Goal: Task Accomplishment & Management: Use online tool/utility

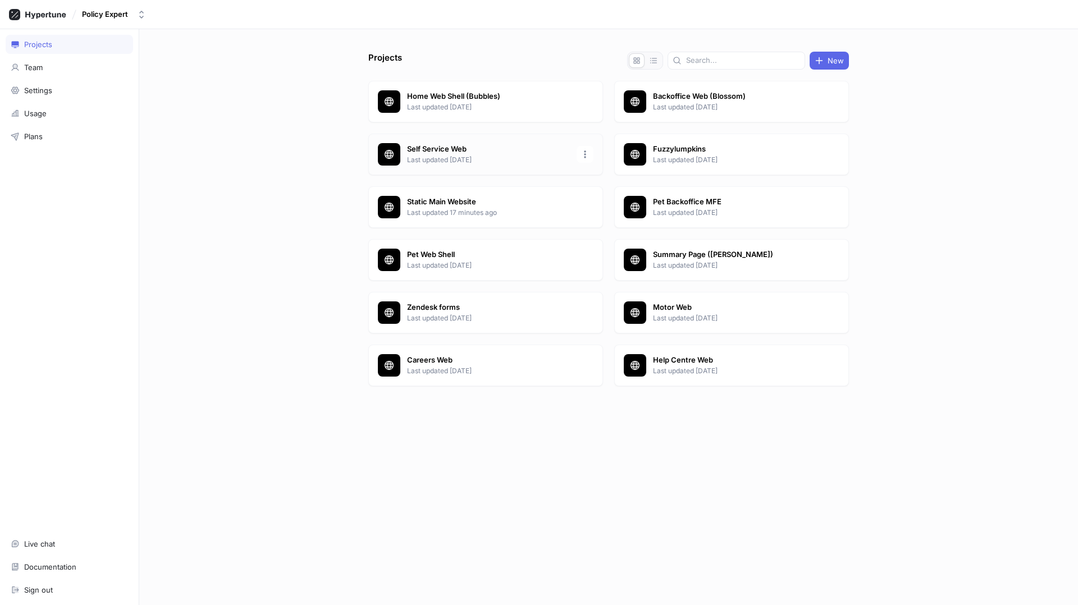
click at [441, 152] on p "Self Service Web" at bounding box center [488, 149] width 163 height 11
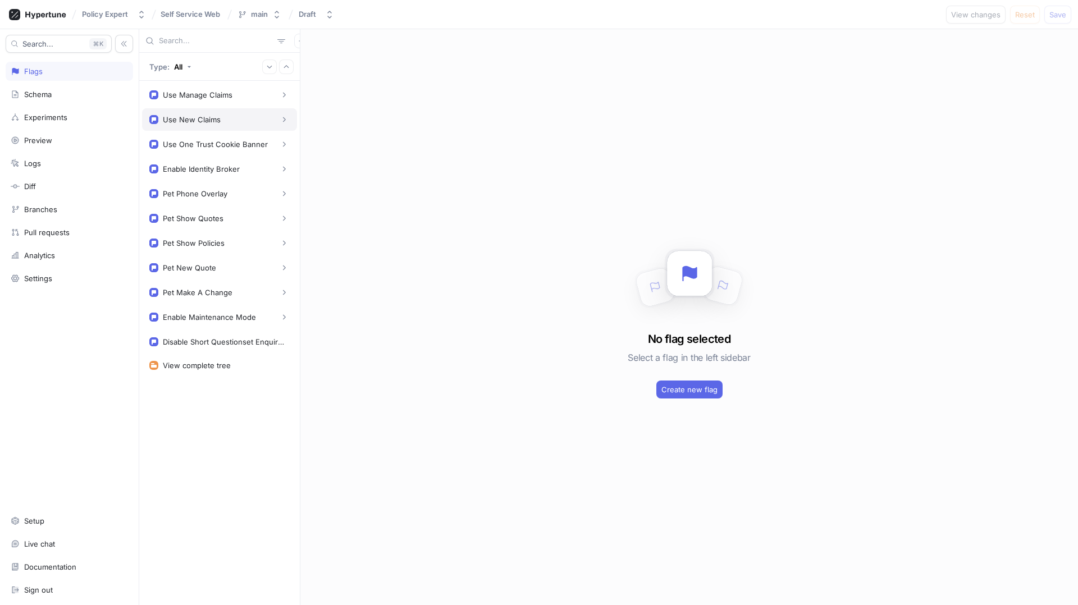
click at [248, 127] on div "Use New Claims" at bounding box center [219, 119] width 155 height 22
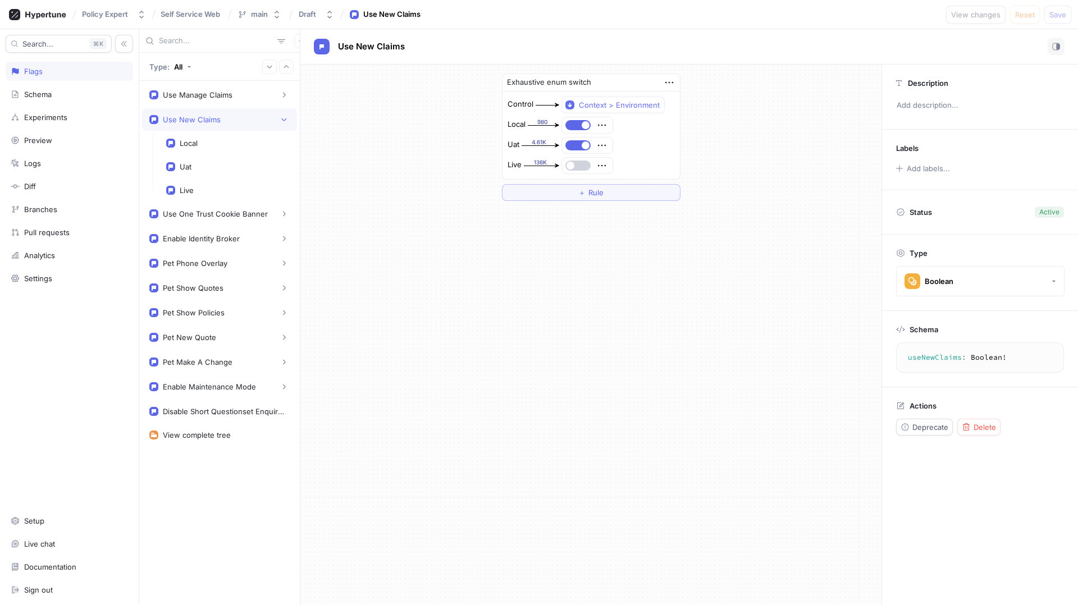
click at [577, 165] on button "button" at bounding box center [578, 166] width 25 height 10
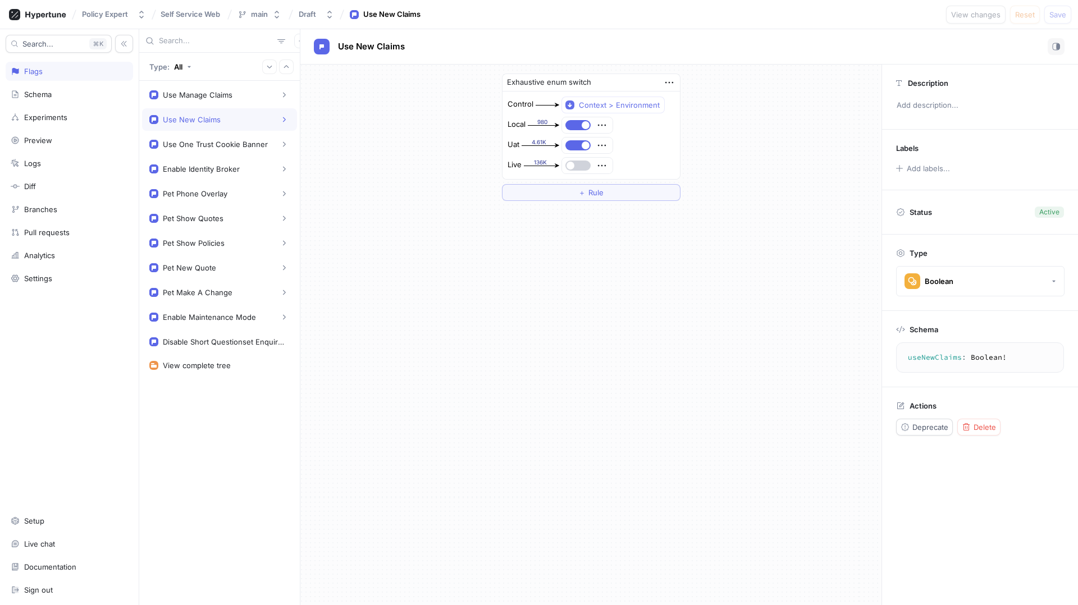
click at [577, 165] on button "button" at bounding box center [578, 166] width 25 height 10
click at [774, 204] on div "Exhaustive enum switch Control Context > Environment Local 980 Uat 4.61K Live 1…" at bounding box center [590, 137] width 581 height 145
click at [1060, 18] on span "Save" at bounding box center [1058, 14] width 17 height 7
click at [121, 15] on div "Policy Expert" at bounding box center [105, 15] width 46 height 10
click at [28, 13] on icon at bounding box center [37, 14] width 57 height 11
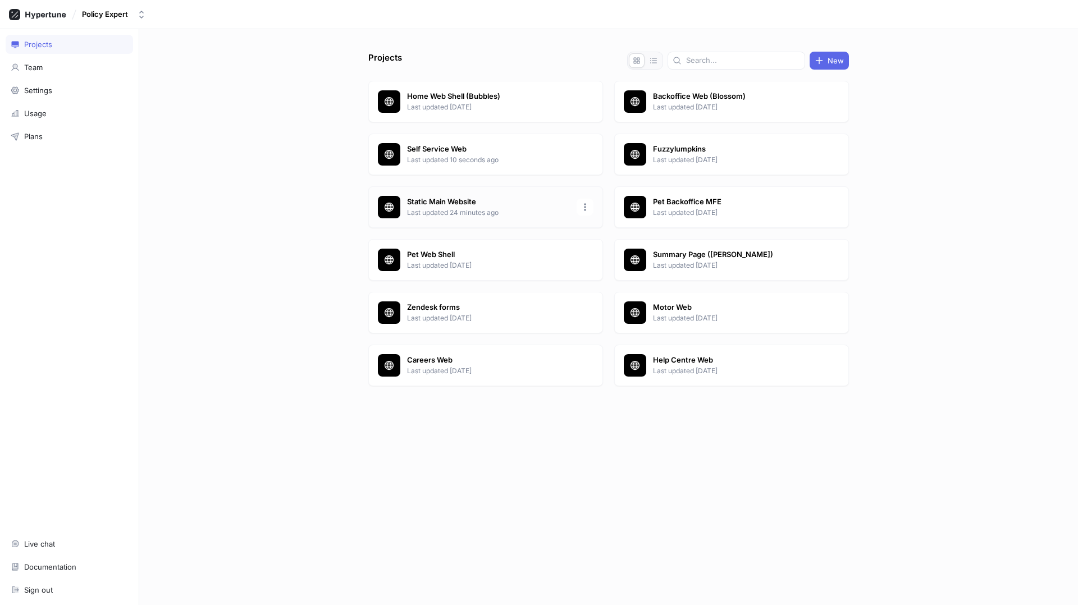
click at [455, 203] on p "Static Main Website" at bounding box center [488, 202] width 163 height 11
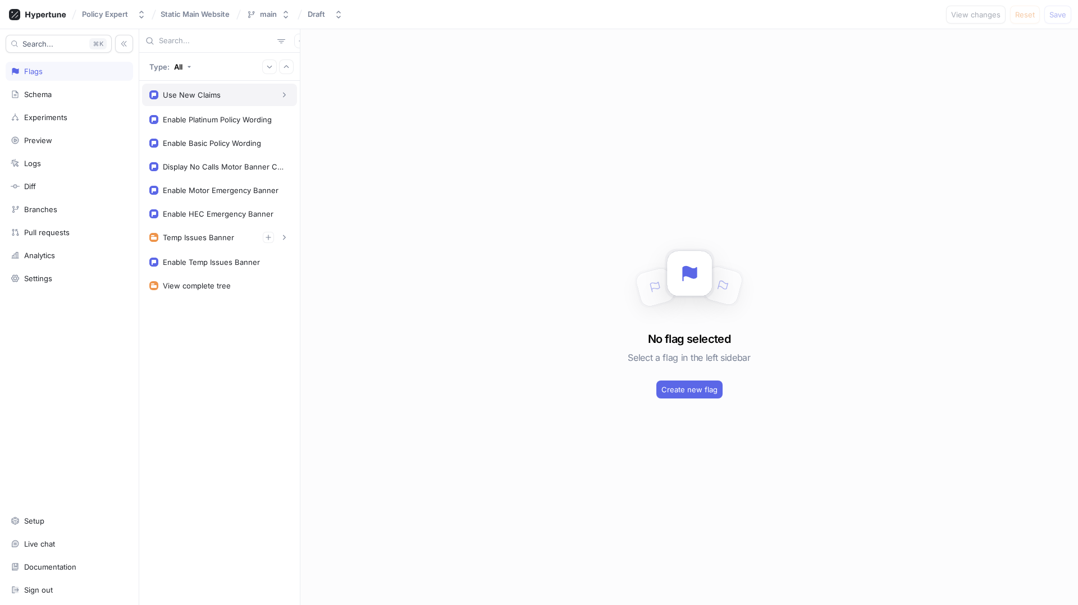
click at [212, 93] on div "Use New Claims" at bounding box center [192, 94] width 58 height 9
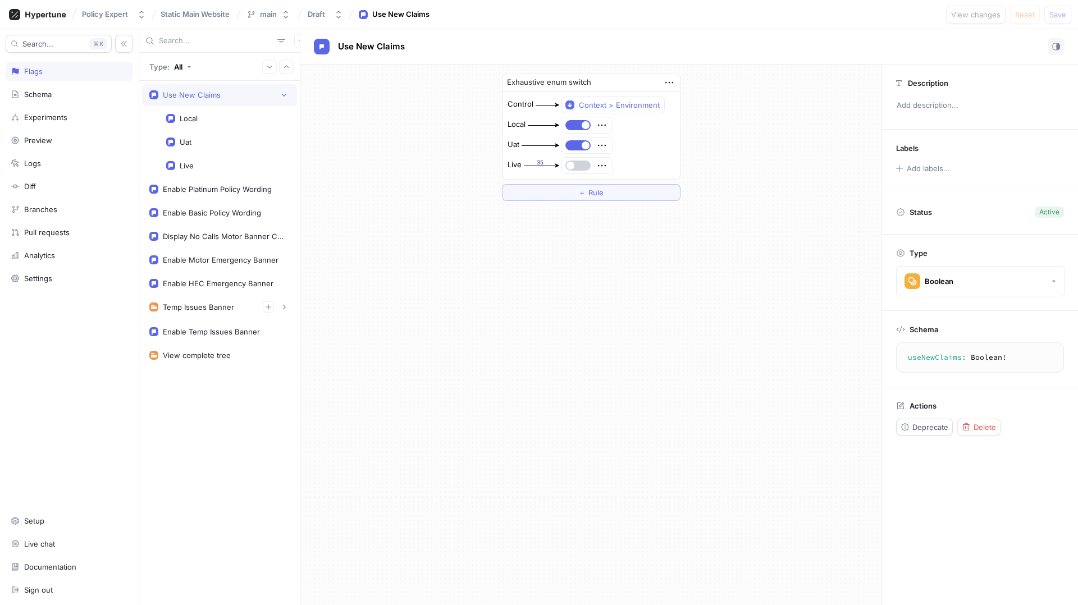
click at [576, 167] on button "button" at bounding box center [578, 166] width 25 height 10
click at [1055, 16] on span "Save" at bounding box center [1058, 14] width 17 height 7
